Goal: Information Seeking & Learning: Learn about a topic

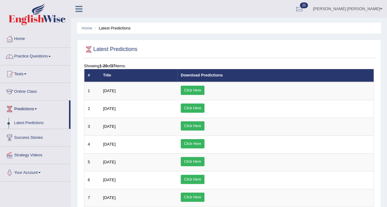
click at [204, 90] on link "Click Here" at bounding box center [193, 90] width 24 height 9
click at [36, 55] on link "Practice Questions" at bounding box center [35, 55] width 70 height 15
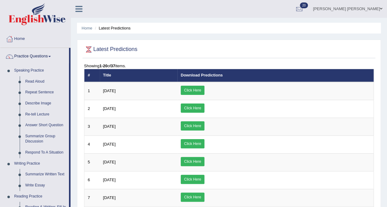
click at [32, 153] on link "Respond To A Situation" at bounding box center [45, 152] width 46 height 11
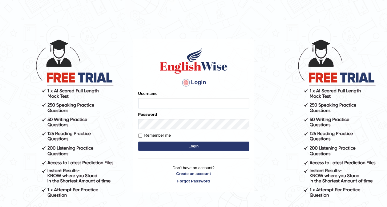
type input "Ellaine_9"
click at [158, 143] on button "Login" at bounding box center [193, 146] width 111 height 9
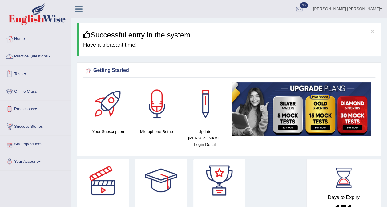
click at [35, 57] on link "Practice Questions" at bounding box center [35, 55] width 70 height 15
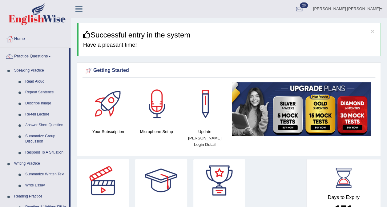
click at [40, 151] on link "Respond To A Situation" at bounding box center [45, 152] width 46 height 11
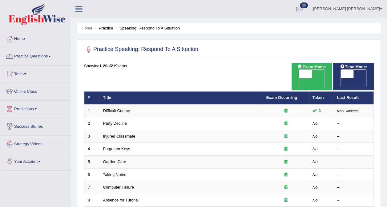
click at [126, 109] on link "Difficult Course" at bounding box center [116, 111] width 27 height 5
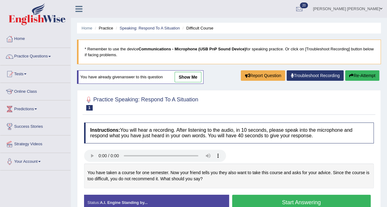
click at [186, 78] on link "show me" at bounding box center [187, 77] width 27 height 10
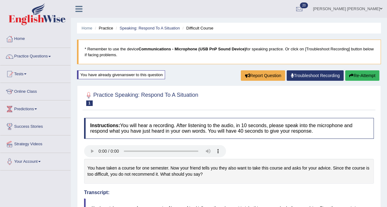
click at [41, 56] on link "Practice Questions" at bounding box center [35, 55] width 70 height 15
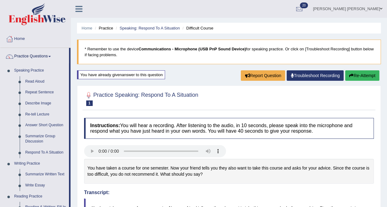
click at [39, 141] on link "Summarize Group Discussion" at bounding box center [45, 139] width 46 height 16
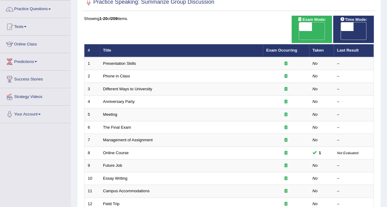
scroll to position [53, 0]
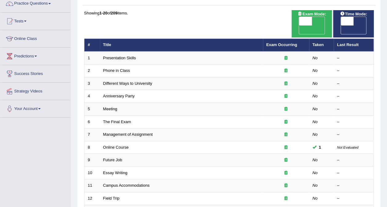
click at [117, 145] on link "Online Course" at bounding box center [116, 147] width 26 height 5
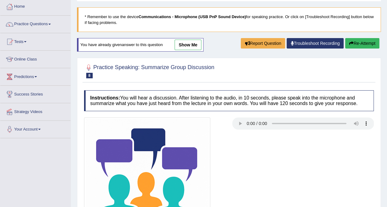
scroll to position [30, 0]
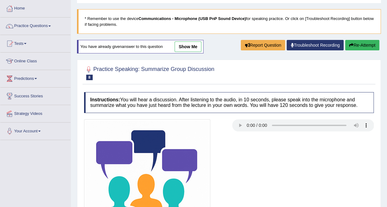
click at [191, 46] on link "show me" at bounding box center [187, 47] width 27 height 10
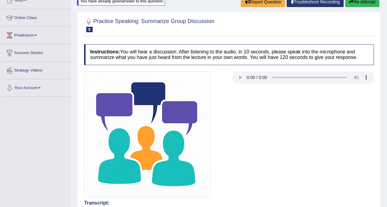
scroll to position [0, 0]
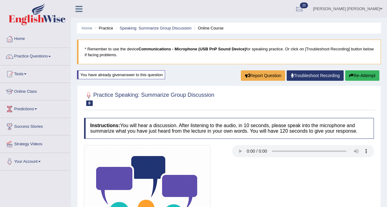
click at [42, 57] on link "Practice Questions" at bounding box center [35, 55] width 70 height 15
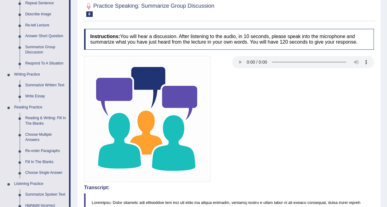
scroll to position [90, 0]
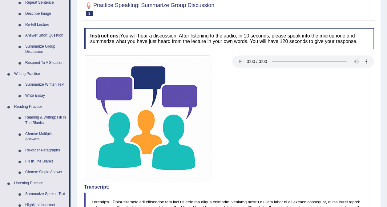
click at [48, 84] on link "Summarize Written Text" at bounding box center [45, 84] width 46 height 11
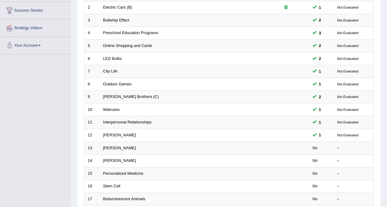
scroll to position [116, 0]
click at [115, 146] on link "Jonas Salk" at bounding box center [119, 148] width 33 height 5
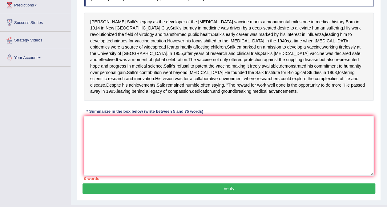
scroll to position [105, 0]
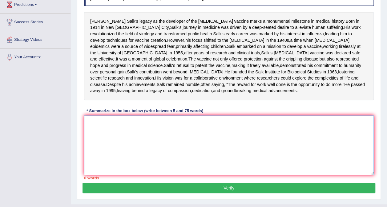
click at [227, 175] on textarea at bounding box center [228, 146] width 289 height 60
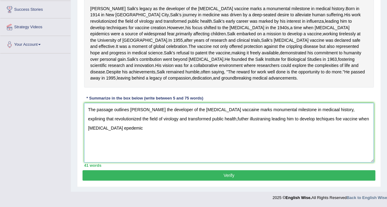
scroll to position [148, 0]
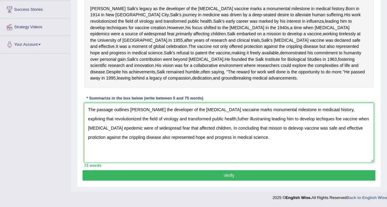
type textarea "The passage outlines Jona Salk leagcy the developer of the polio vaccaine marks…"
click at [244, 180] on button "Verify" at bounding box center [228, 175] width 292 height 10
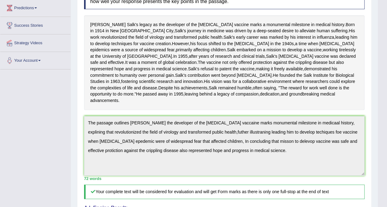
scroll to position [0, 0]
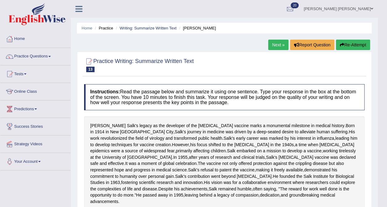
click at [154, 28] on link "Writing: Summarize Written Text" at bounding box center [147, 28] width 57 height 5
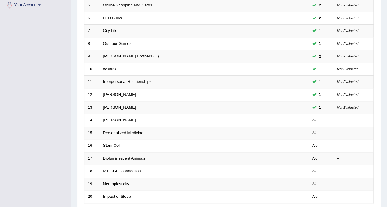
scroll to position [166, 0]
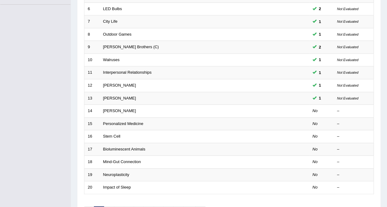
click at [117, 109] on link "[PERSON_NAME]" at bounding box center [119, 111] width 33 height 5
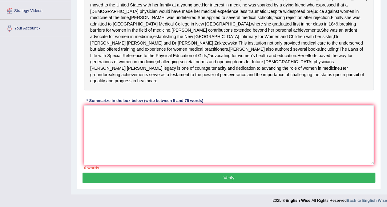
scroll to position [167, 0]
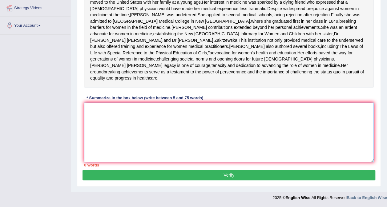
click at [212, 126] on textarea at bounding box center [228, 133] width 289 height 60
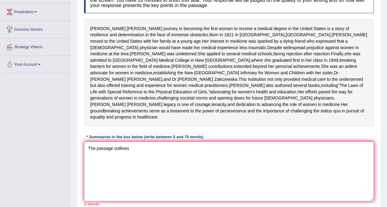
scroll to position [98, 0]
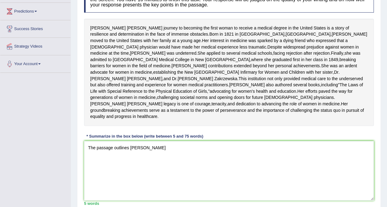
click at [357, 126] on div "[PERSON_NAME] journey to becoming the first woman to receive a medical degree i…" at bounding box center [228, 72] width 289 height 107
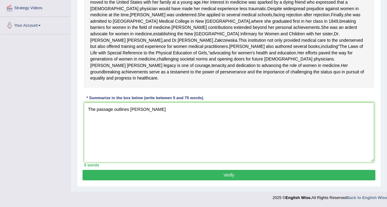
scroll to position [167, 0]
click at [185, 114] on textarea "The passage outlines [PERSON_NAME]" at bounding box center [228, 133] width 289 height 60
click at [49, 52] on div "Toggle navigation Home Practice Questions Speaking Practice Read Aloud Repeat S…" at bounding box center [193, 34] width 387 height 340
click at [47, 52] on div "Toggle navigation Home Practice Questions Speaking Practice Read Aloud Repeat S…" at bounding box center [193, 34] width 387 height 340
click at [205, 125] on textarea "The passage outlines Elizabeth Blackwell thefirst" at bounding box center [228, 133] width 289 height 60
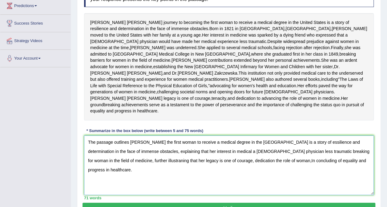
scroll to position [105, 0]
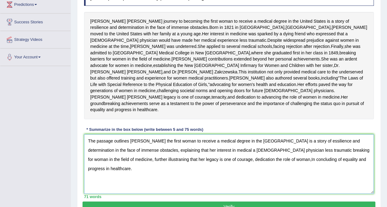
click at [324, 175] on textarea "The passage outlines Elizabeth Blackwell the first woman to receive a medical d…" at bounding box center [228, 164] width 289 height 60
click at [332, 177] on textarea "The passage outlines Elizabeth Blackwell the first woman to receive a medical d…" at bounding box center [228, 164] width 289 height 60
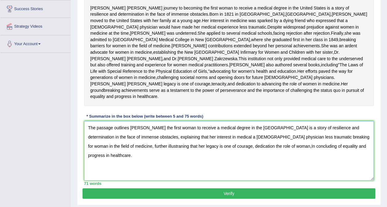
scroll to position [119, 0]
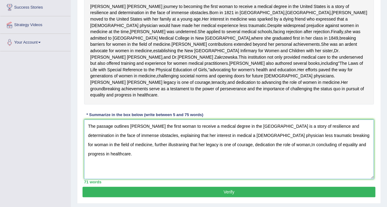
click at [190, 173] on textarea "The passage outlines Elizabeth Blackwell the first woman to receive a medical d…" at bounding box center [228, 150] width 289 height 60
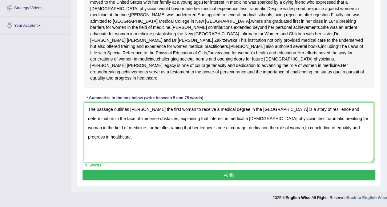
scroll to position [167, 0]
type textarea "The passage outlines Elizabeth Blackwell the first woman to receive a medical d…"
click at [345, 180] on button "Verify" at bounding box center [228, 175] width 292 height 10
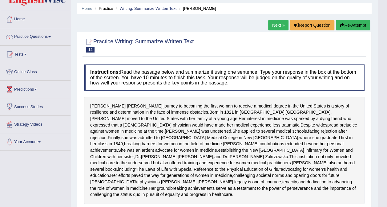
scroll to position [0, 0]
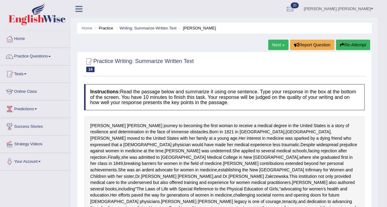
click at [154, 30] on link "Writing: Summarize Written Text" at bounding box center [147, 28] width 57 height 5
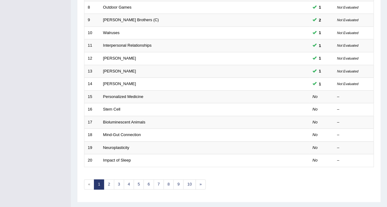
scroll to position [197, 0]
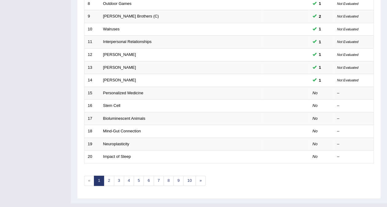
click at [125, 91] on link "Personalized Medicine" at bounding box center [123, 93] width 40 height 5
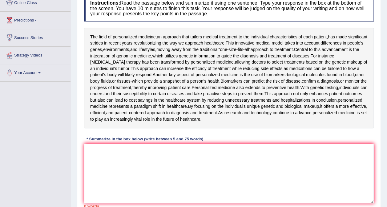
scroll to position [95, 0]
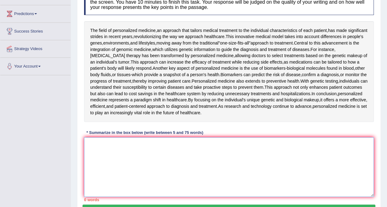
click at [191, 167] on textarea at bounding box center [228, 167] width 289 height 60
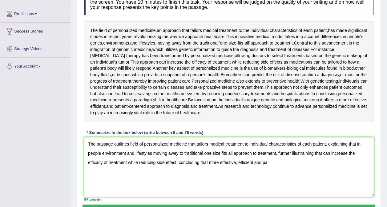
click at [363, 130] on div "Instructions: Read the passage below and summarize it using one sentence. Type …" at bounding box center [228, 95] width 292 height 219
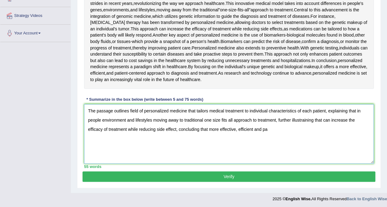
click at [273, 128] on textarea "The passage outlines field of personalized medicine that tailors medical treatm…" at bounding box center [228, 134] width 289 height 60
click at [93, 140] on textarea "The passage outlines field of personalized medicine that tailors medical treatm…" at bounding box center [228, 134] width 289 height 60
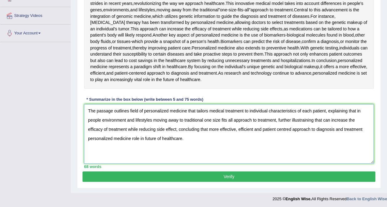
type textarea "The passage outlines field of personalized medicine that tailors medical treatm…"
click at [241, 178] on button "Verify" at bounding box center [228, 177] width 292 height 10
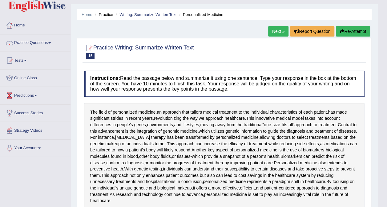
scroll to position [0, 0]
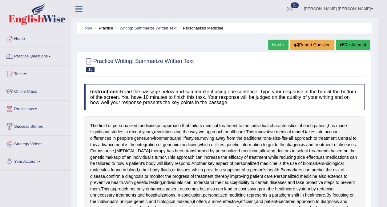
click at [51, 56] on span at bounding box center [49, 56] width 2 height 1
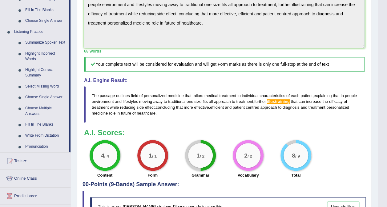
scroll to position [241, 0]
click at [43, 74] on link "Highlight Correct Summary" at bounding box center [45, 73] width 46 height 16
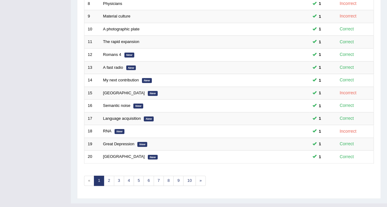
scroll to position [197, 0]
click at [108, 176] on link "2" at bounding box center [109, 181] width 10 height 10
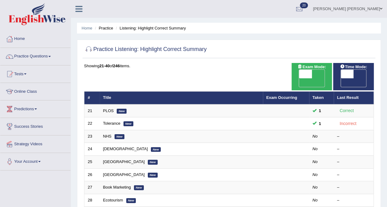
click at [117, 121] on link "Tolerance" at bounding box center [111, 123] width 17 height 5
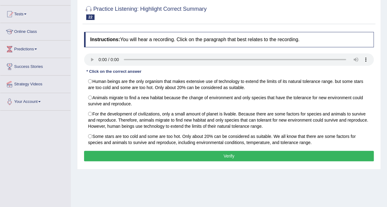
scroll to position [59, 0]
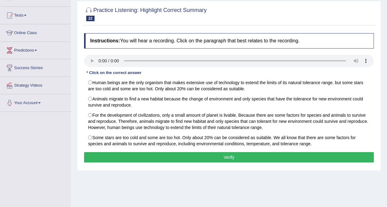
click at [91, 115] on label "For the development of civilizations, only a small amount of planet is livable.…" at bounding box center [228, 121] width 289 height 23
radio input "true"
click at [244, 154] on button "Verify" at bounding box center [228, 157] width 289 height 10
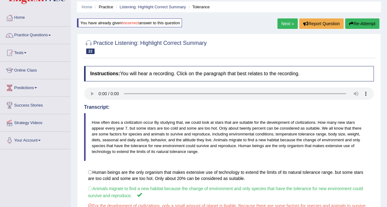
scroll to position [0, 0]
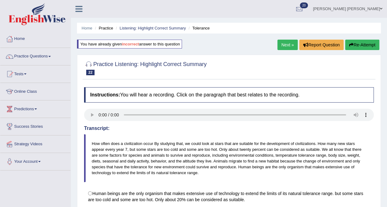
click at [143, 30] on link "Listening: Highlight Correct Summary" at bounding box center [152, 28] width 66 height 5
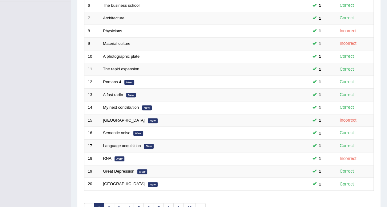
scroll to position [197, 0]
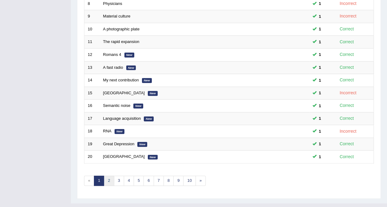
click at [108, 176] on link "2" at bounding box center [109, 181] width 10 height 10
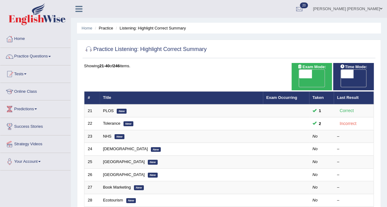
click at [108, 134] on link "NHS" at bounding box center [107, 136] width 8 height 5
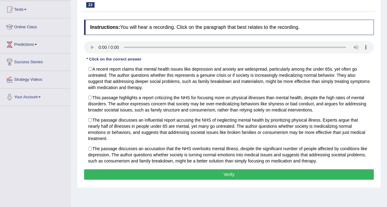
scroll to position [65, 0]
click at [94, 100] on label "This passage highlights a report criticizing the NHS for focusing more on physi…" at bounding box center [228, 104] width 289 height 23
radio input "true"
click at [344, 175] on button "Verify" at bounding box center [228, 174] width 289 height 10
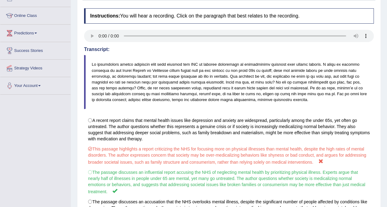
scroll to position [0, 0]
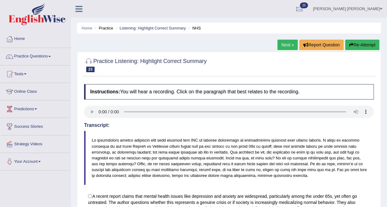
click at [133, 28] on link "Listening: Highlight Correct Summary" at bounding box center [152, 28] width 66 height 5
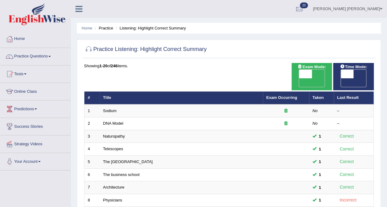
click at [31, 57] on link "Practice Questions" at bounding box center [35, 55] width 70 height 15
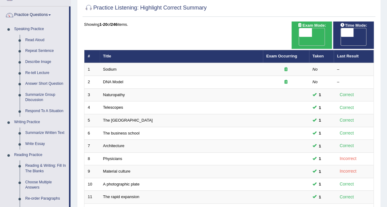
scroll to position [38, 0]
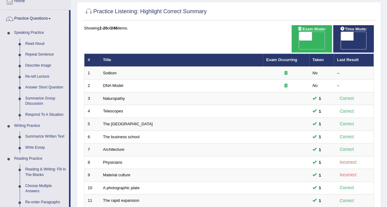
click at [32, 57] on link "Repeat Sentence" at bounding box center [45, 54] width 46 height 11
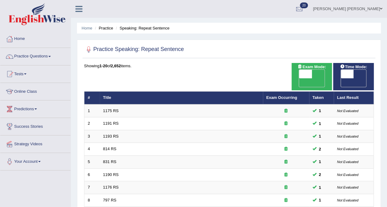
click at [26, 56] on link "Practice Questions" at bounding box center [35, 55] width 70 height 15
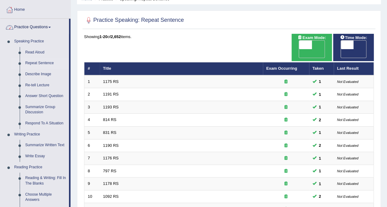
scroll to position [32, 0]
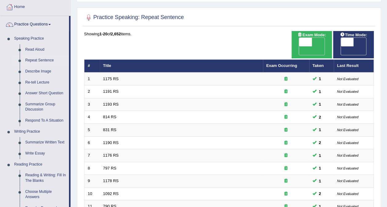
click at [30, 73] on link "Describe Image" at bounding box center [45, 71] width 46 height 11
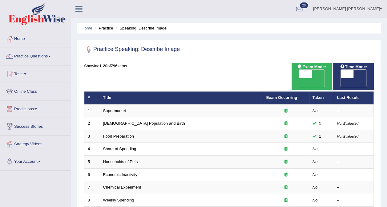
click at [116, 109] on link "Supermarket" at bounding box center [114, 111] width 23 height 5
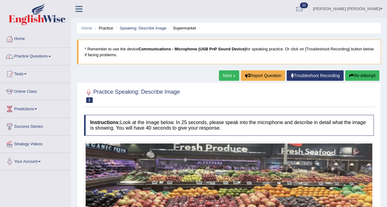
click at [51, 56] on span at bounding box center [49, 56] width 2 height 1
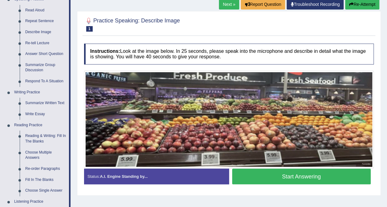
scroll to position [73, 0]
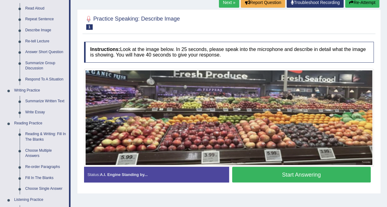
click at [34, 112] on link "Write Essay" at bounding box center [45, 112] width 46 height 11
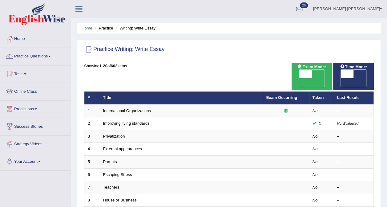
click at [145, 121] on link "Improving living standards" at bounding box center [126, 123] width 46 height 5
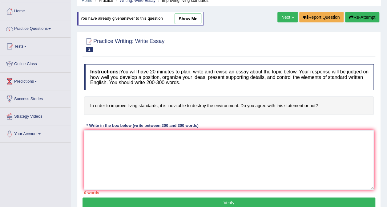
scroll to position [30, 0]
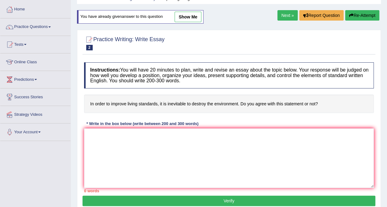
click at [189, 18] on link "show me" at bounding box center [187, 17] width 27 height 10
type textarea "The increasing influence of daily living on our lives has numenous discussion i…"
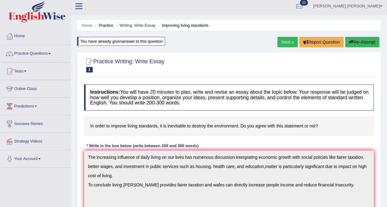
scroll to position [0, 0]
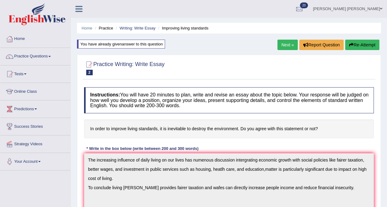
click at [135, 28] on link "Writing: Write Essay" at bounding box center [137, 28] width 36 height 5
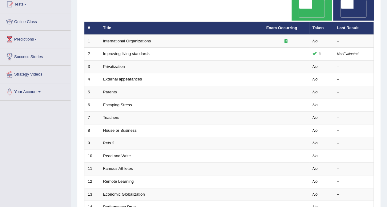
scroll to position [70, 0]
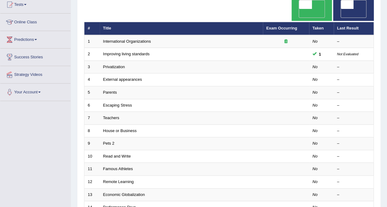
click at [141, 52] on link "Improving living standards" at bounding box center [126, 54] width 46 height 5
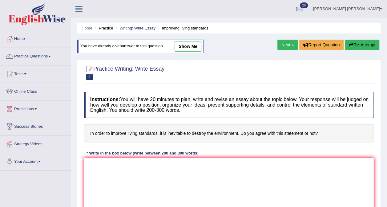
click at [146, 30] on link "Writing: Write Essay" at bounding box center [137, 28] width 36 height 5
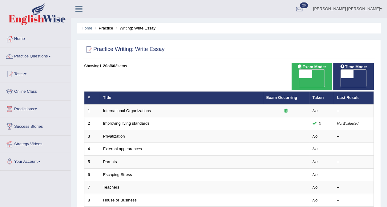
click at [137, 109] on link "International Organizations" at bounding box center [127, 111] width 48 height 5
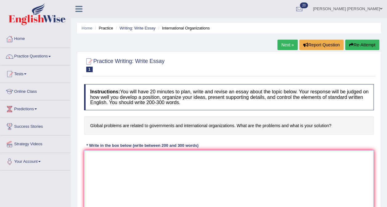
click at [204, 178] on textarea at bounding box center [228, 180] width 289 height 60
type textarea "T"
